Goal: Find specific page/section: Find specific page/section

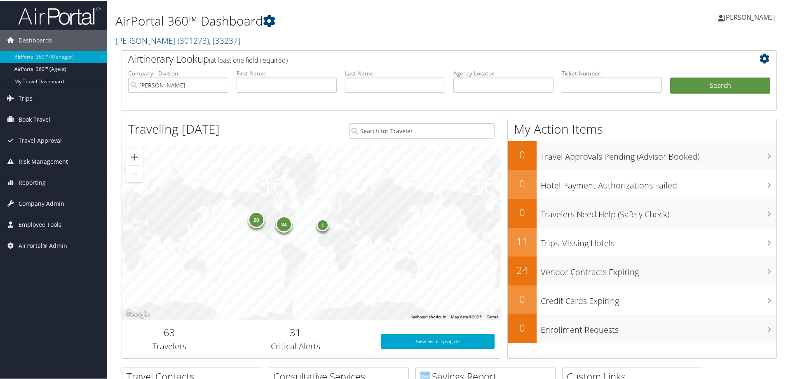
click at [46, 201] on span "Company Admin" at bounding box center [42, 202] width 46 height 21
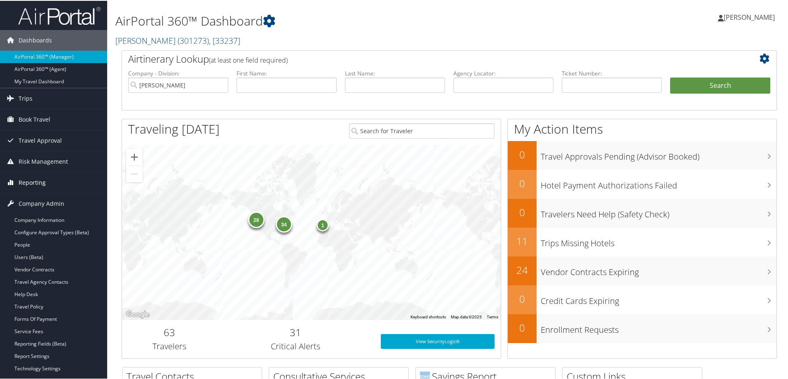
click at [43, 177] on span "Reporting" at bounding box center [32, 181] width 27 height 21
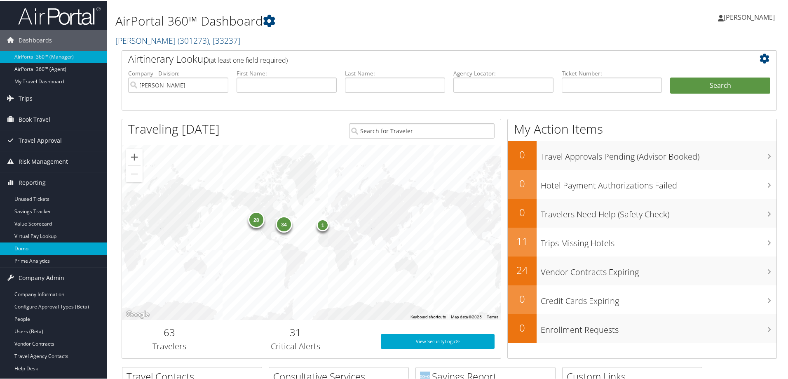
click at [51, 246] on link "Domo" at bounding box center [53, 247] width 107 height 12
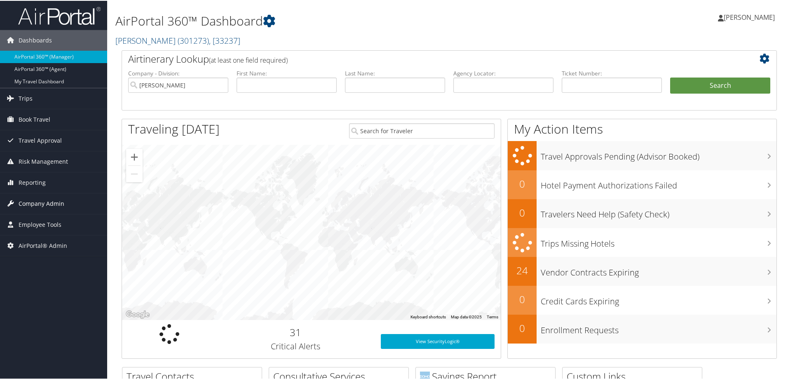
click at [42, 200] on span "Company Admin" at bounding box center [42, 202] width 46 height 21
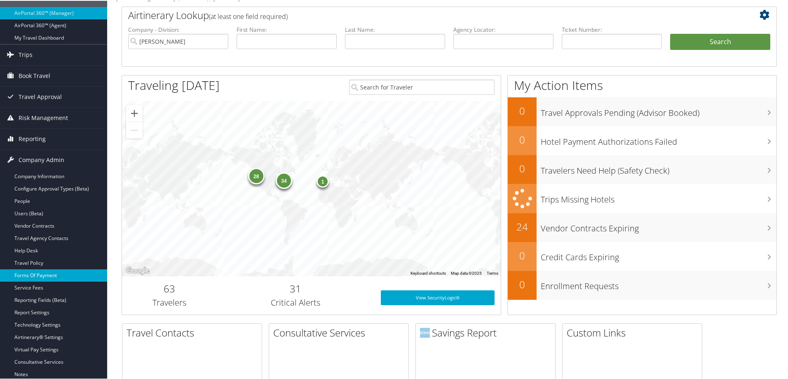
scroll to position [82, 0]
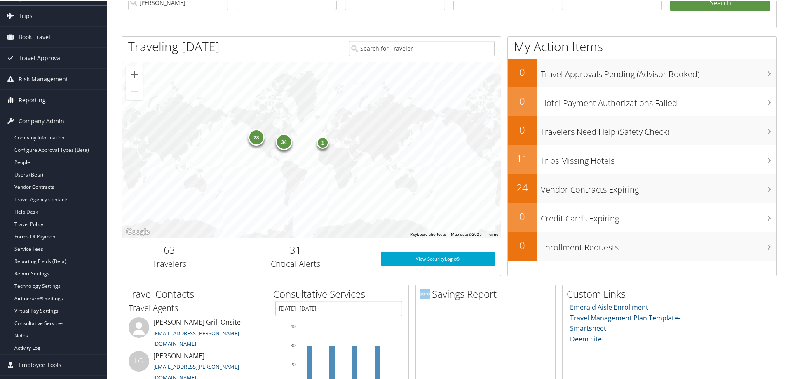
click at [43, 100] on span "Reporting" at bounding box center [32, 99] width 27 height 21
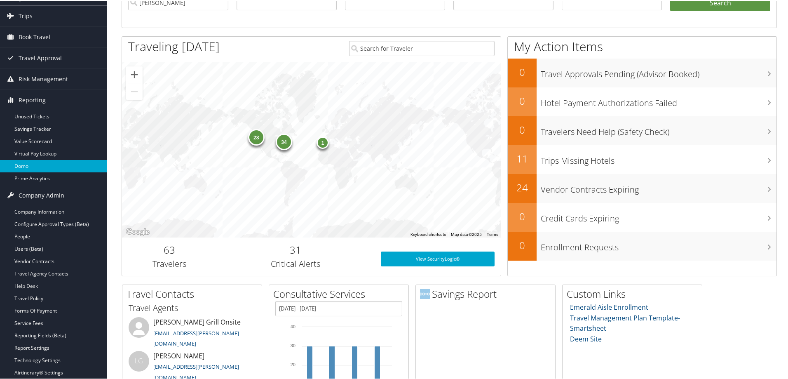
click at [35, 166] on link "Domo" at bounding box center [53, 165] width 107 height 12
